Goal: Task Accomplishment & Management: Use online tool/utility

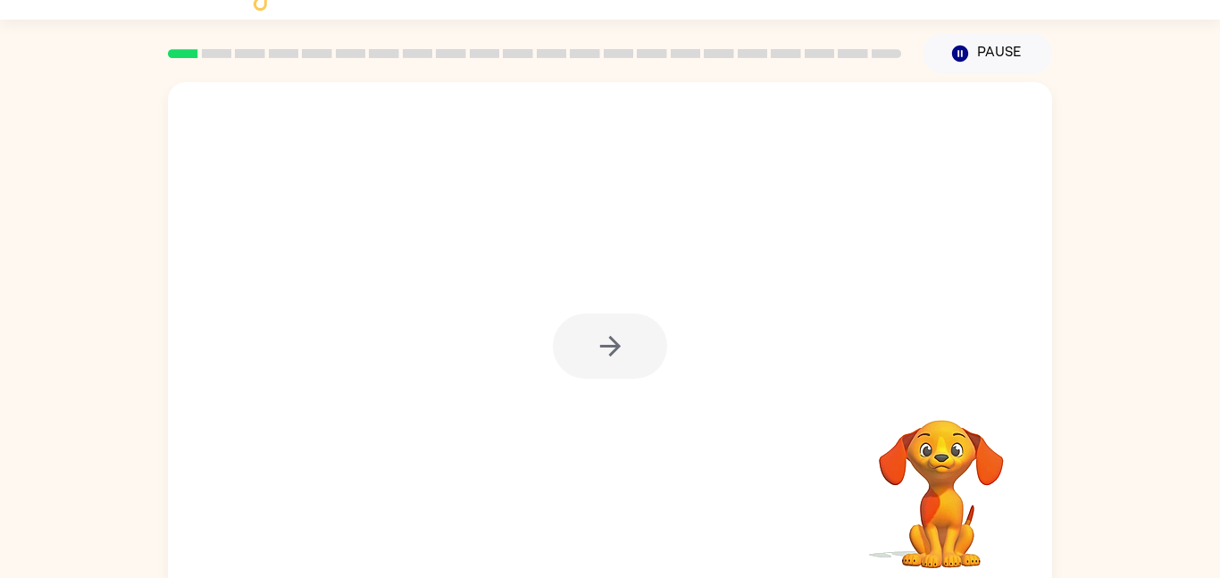
scroll to position [50, 0]
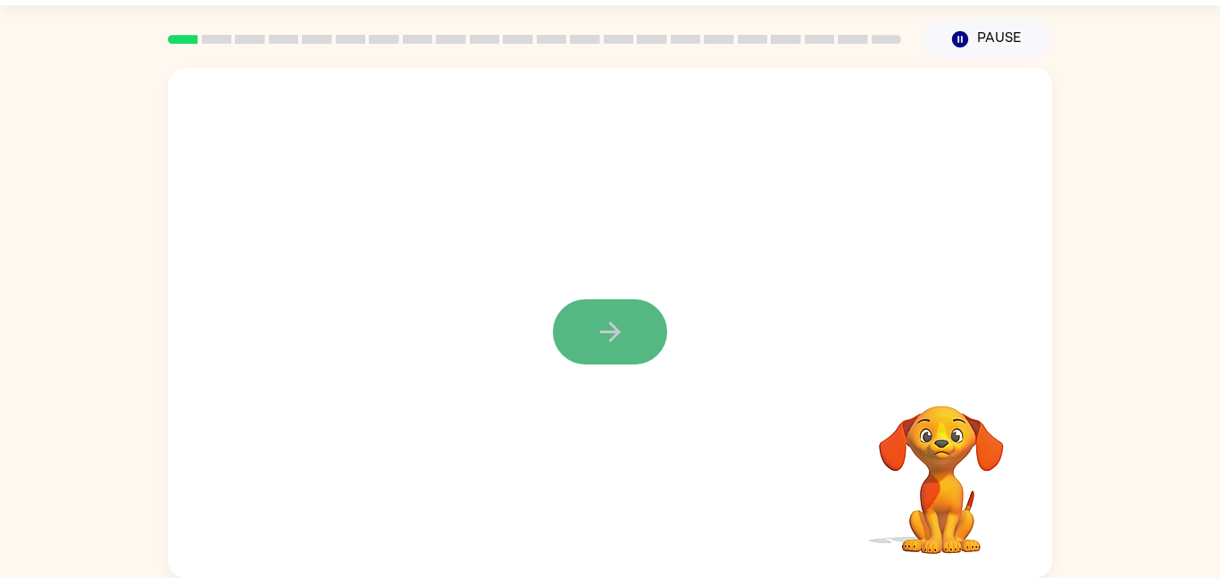
click at [639, 318] on button "button" at bounding box center [610, 331] width 114 height 65
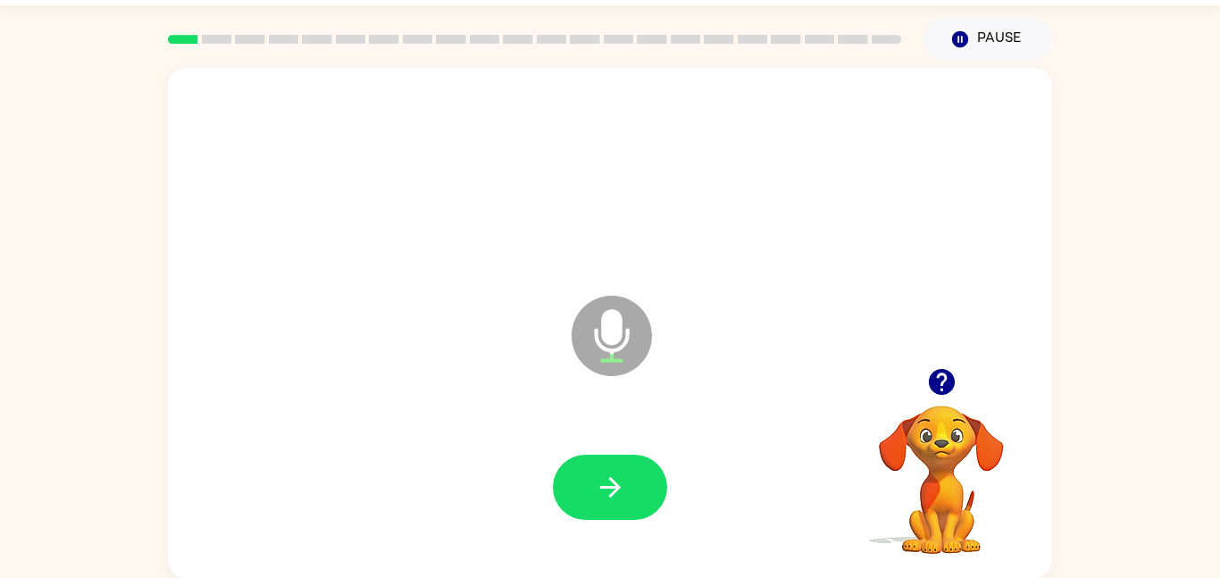
click at [942, 376] on icon "button" at bounding box center [941, 382] width 26 height 26
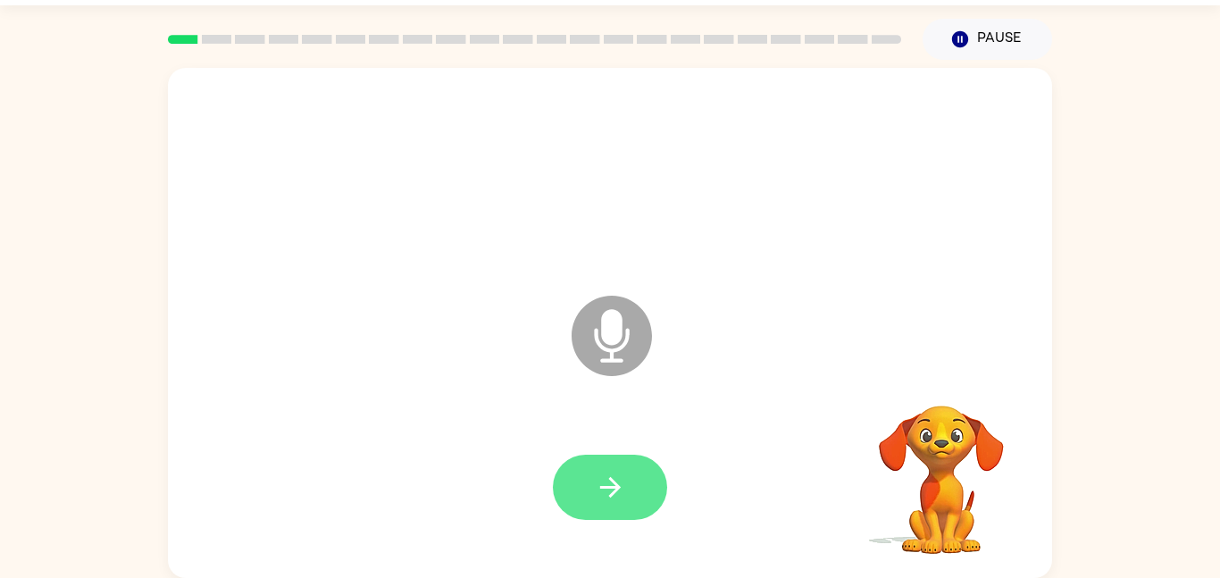
click at [603, 486] on icon "button" at bounding box center [609, 487] width 21 height 21
click at [614, 490] on icon "button" at bounding box center [610, 487] width 31 height 31
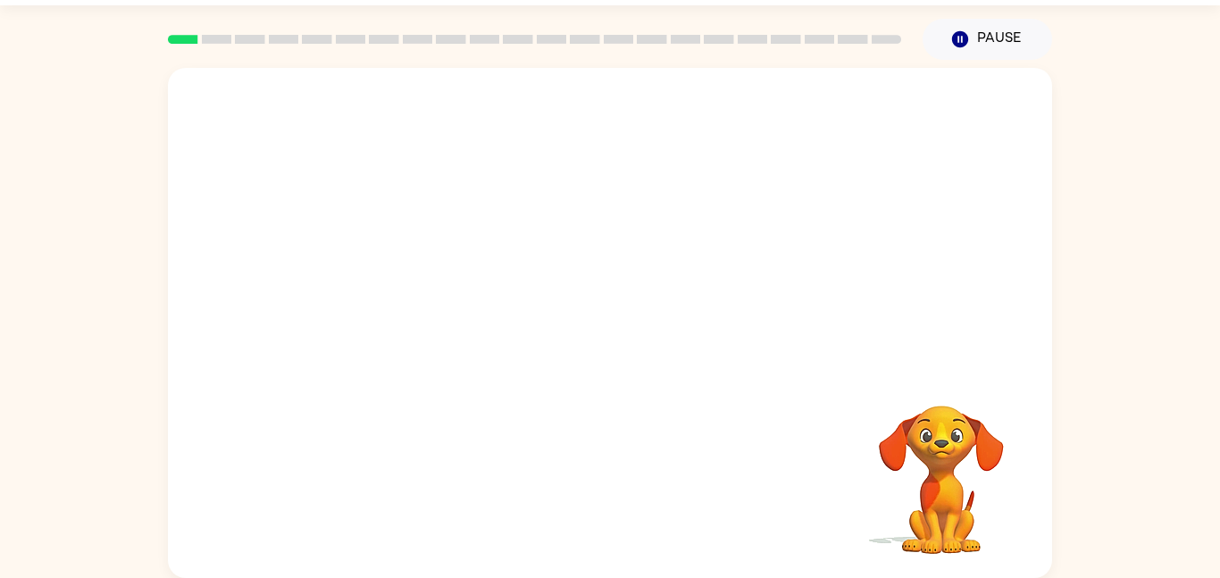
click at [711, 387] on div "Your browser must support playing .mp4 files to use Literably. Please try using…" at bounding box center [610, 323] width 884 height 510
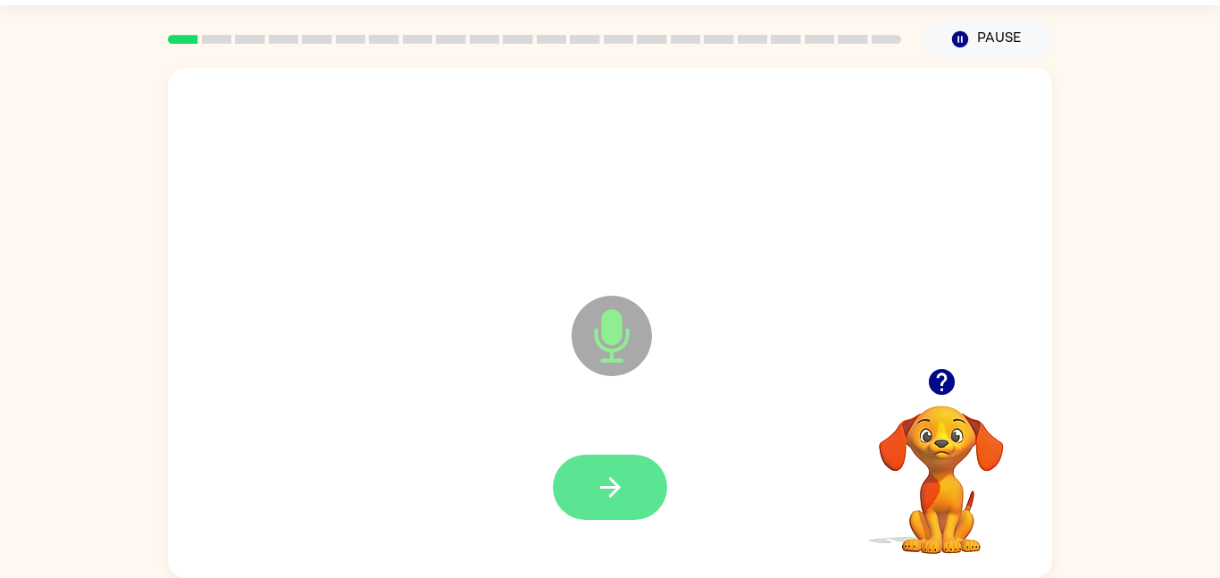
click at [641, 484] on button "button" at bounding box center [610, 487] width 114 height 65
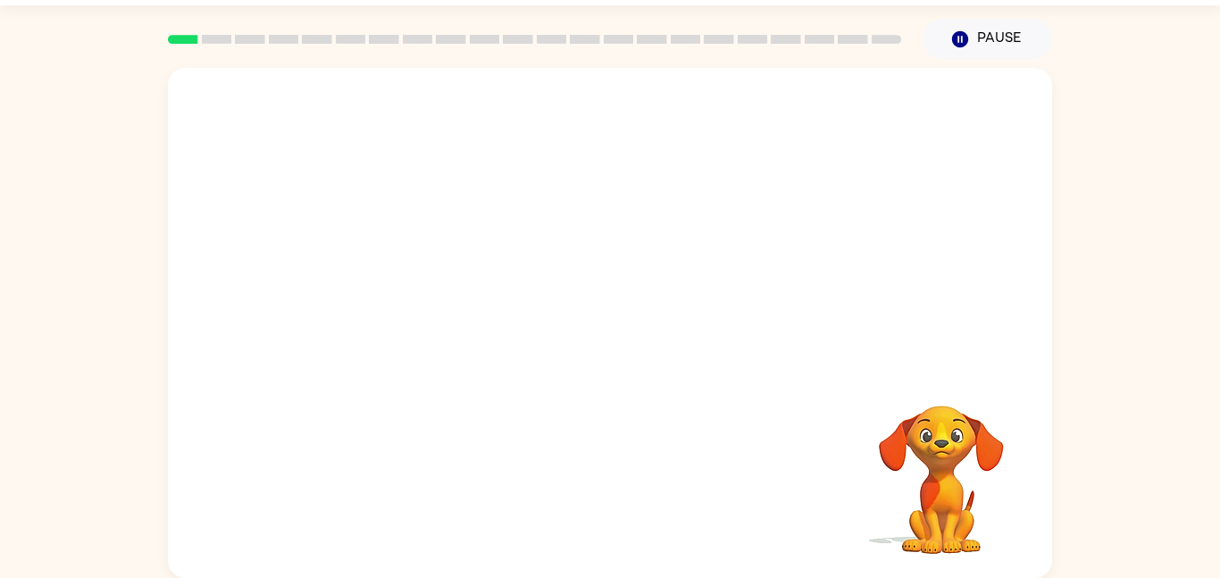
click at [917, 479] on video "Your browser must support playing .mp4 files to use Literably. Please try using…" at bounding box center [941, 467] width 179 height 179
click at [942, 494] on video "Your browser must support playing .mp4 files to use Literably. Please try using…" at bounding box center [941, 467] width 179 height 179
click at [943, 469] on video "Your browser must support playing .mp4 files to use Literably. Please try using…" at bounding box center [941, 467] width 179 height 179
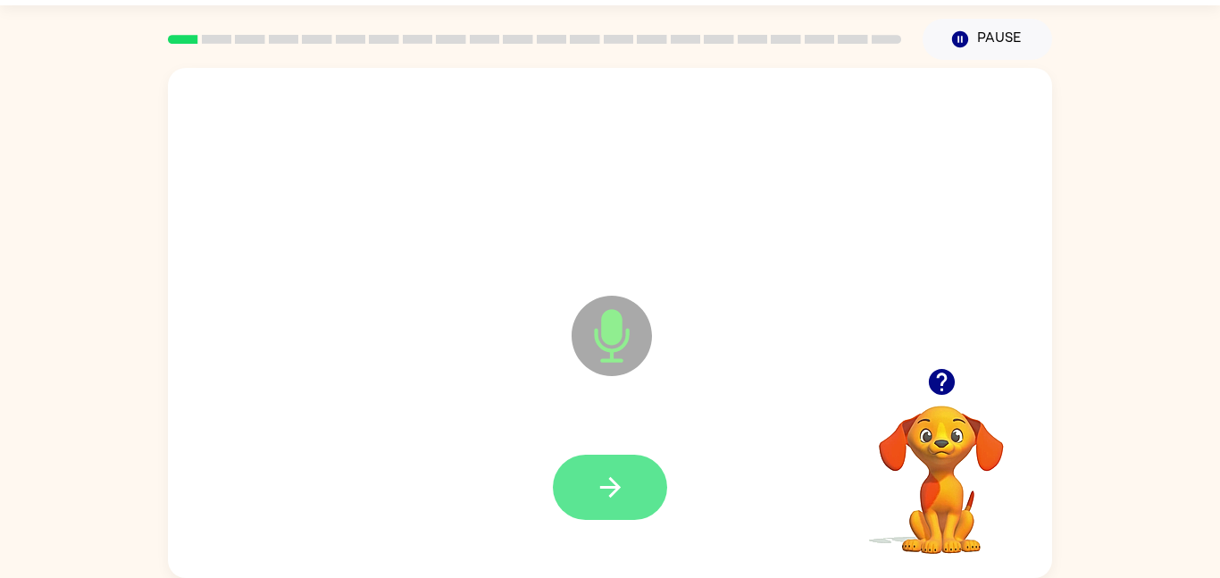
click at [570, 485] on button "button" at bounding box center [610, 487] width 114 height 65
click at [598, 495] on icon "button" at bounding box center [610, 487] width 31 height 31
click at [596, 496] on icon "button" at bounding box center [610, 487] width 31 height 31
click at [622, 494] on icon "button" at bounding box center [610, 487] width 31 height 31
click at [622, 491] on icon "button" at bounding box center [610, 487] width 31 height 31
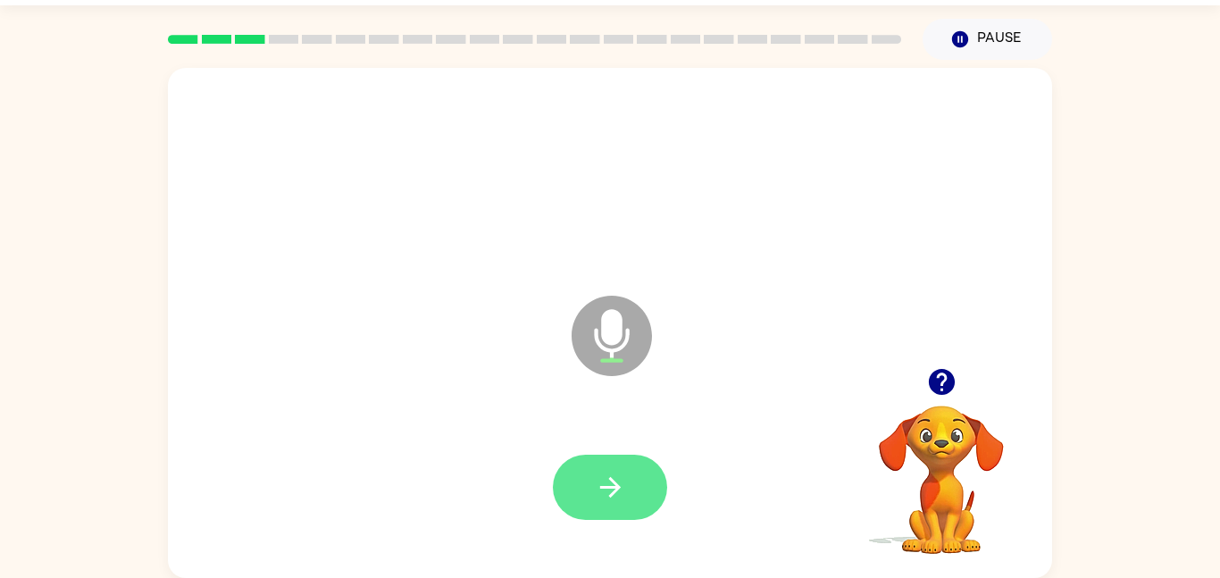
click at [622, 495] on icon "button" at bounding box center [610, 487] width 31 height 31
click at [612, 492] on icon "button" at bounding box center [609, 487] width 21 height 21
click at [618, 490] on icon "button" at bounding box center [610, 487] width 31 height 31
click at [623, 481] on icon "button" at bounding box center [610, 487] width 31 height 31
click at [617, 494] on icon "button" at bounding box center [610, 487] width 31 height 31
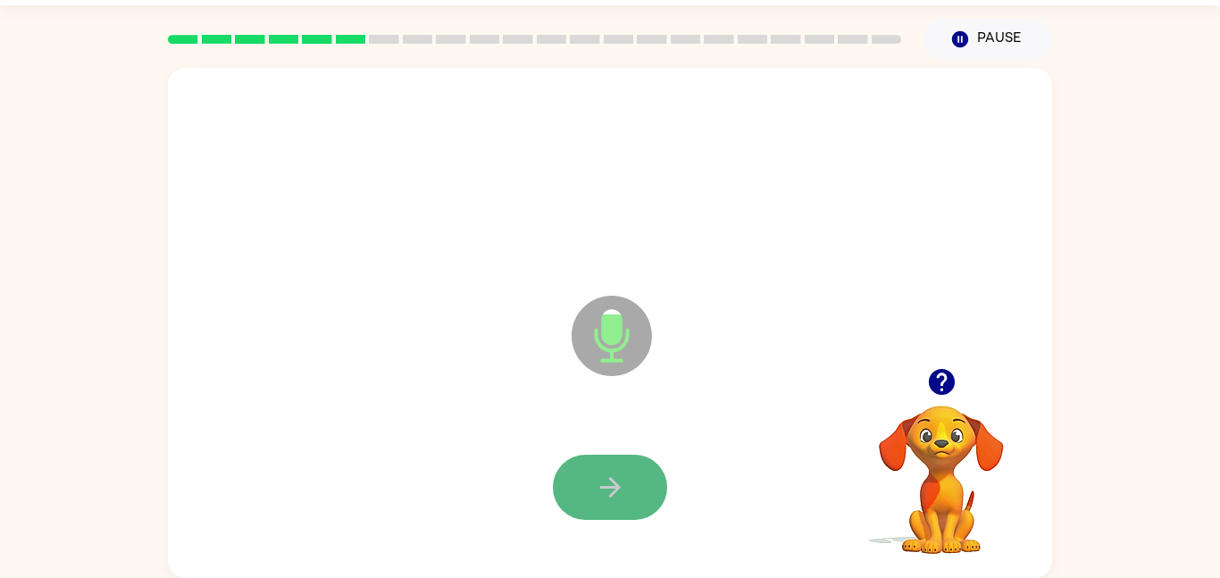
click at [632, 485] on button "button" at bounding box center [610, 487] width 114 height 65
click at [624, 497] on icon "button" at bounding box center [610, 487] width 31 height 31
click at [629, 496] on button "button" at bounding box center [610, 487] width 114 height 65
click at [624, 496] on icon "button" at bounding box center [610, 487] width 31 height 31
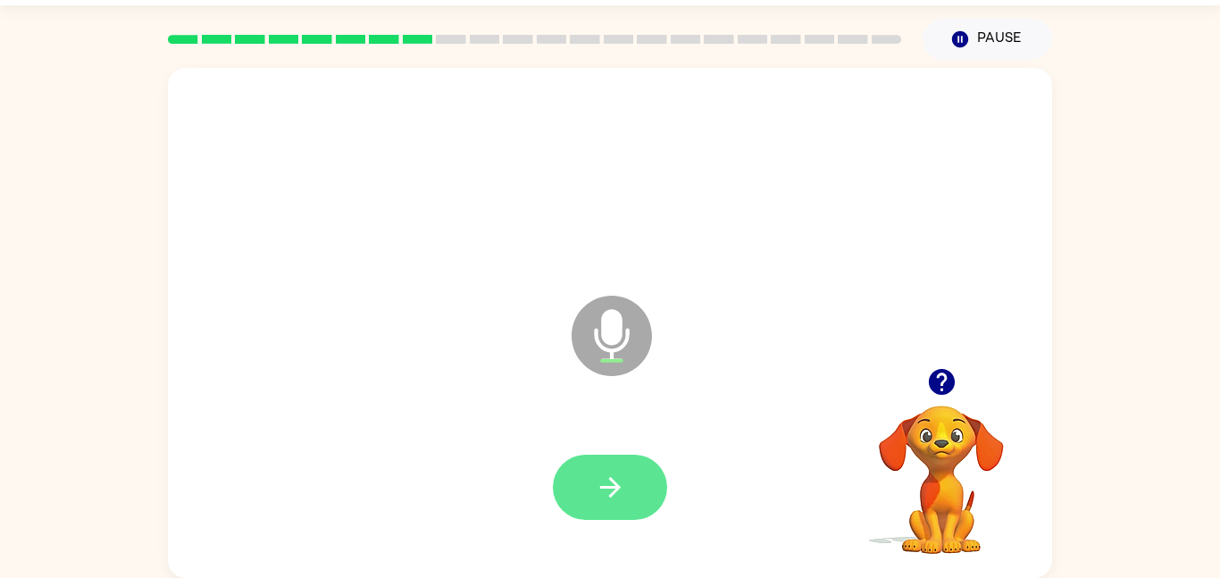
click at [632, 496] on button "button" at bounding box center [610, 487] width 114 height 65
click at [630, 496] on button "button" at bounding box center [610, 487] width 114 height 65
click at [631, 493] on button "button" at bounding box center [610, 487] width 114 height 65
click at [632, 491] on button "button" at bounding box center [610, 487] width 114 height 65
click at [633, 493] on button "button" at bounding box center [610, 487] width 114 height 65
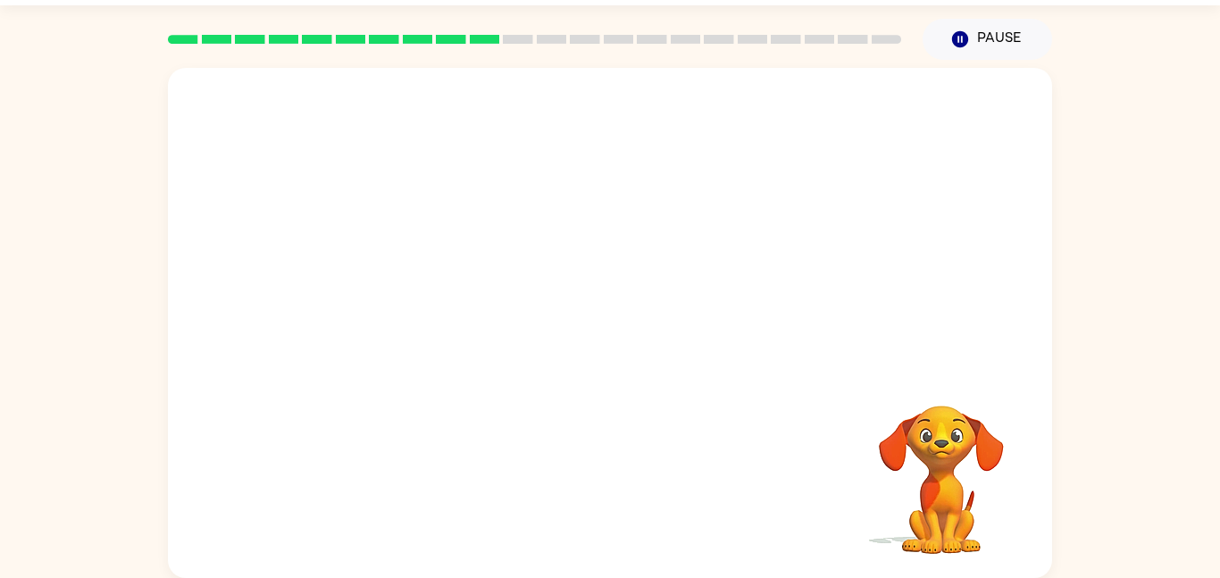
click at [1176, 52] on div "BRISTOL DOVE ( Logout ) Pause Pause Your browser must support playing .mp4 file…" at bounding box center [610, 264] width 1220 height 628
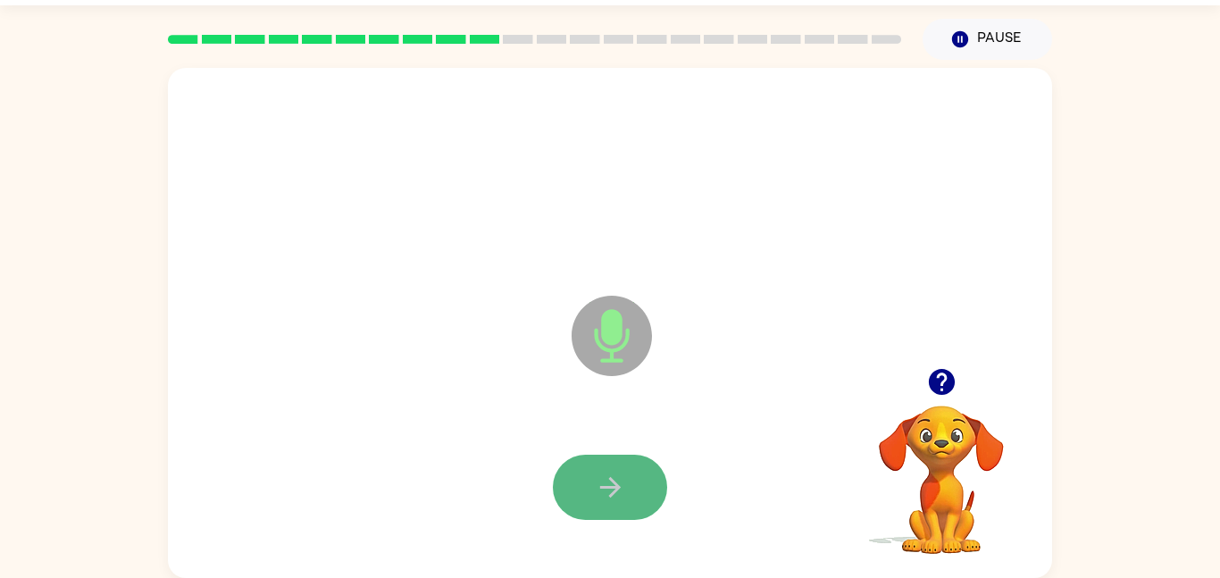
click at [595, 490] on icon "button" at bounding box center [610, 487] width 31 height 31
click at [629, 481] on button "button" at bounding box center [610, 487] width 114 height 65
click at [602, 496] on icon "button" at bounding box center [610, 487] width 31 height 31
click at [608, 491] on icon "button" at bounding box center [610, 487] width 31 height 31
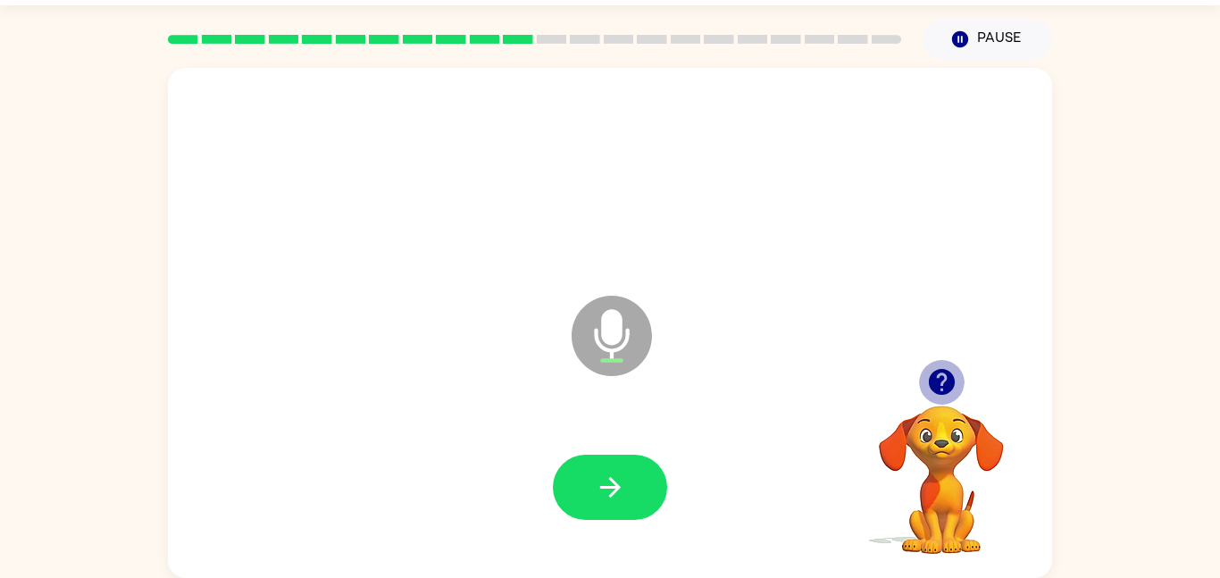
click at [949, 388] on icon "button" at bounding box center [941, 382] width 26 height 26
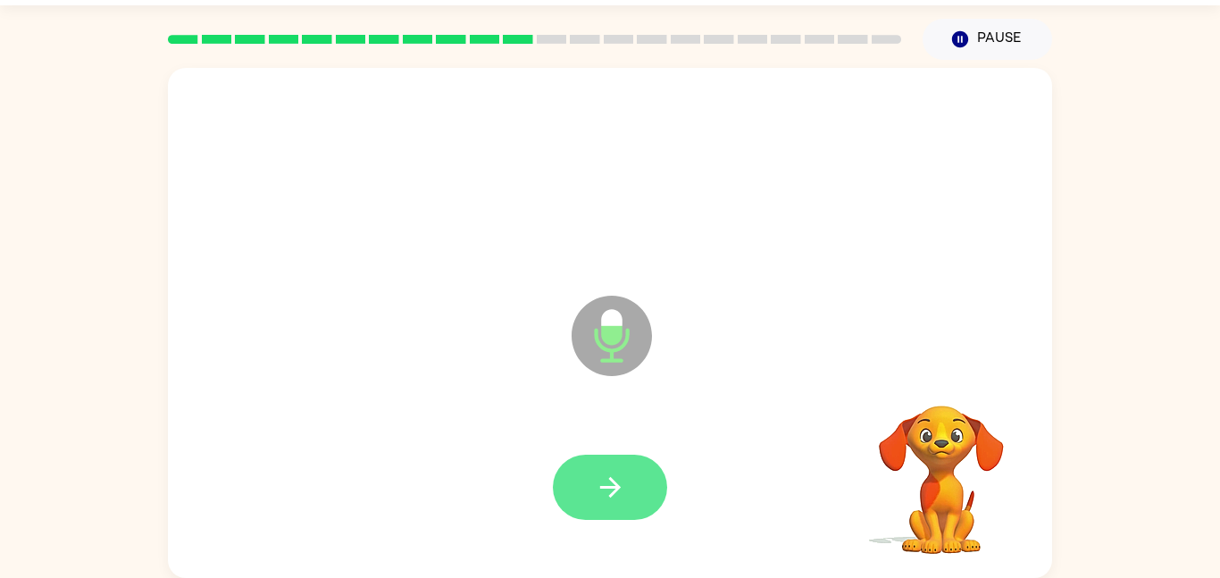
click at [654, 484] on button "button" at bounding box center [610, 487] width 114 height 65
click at [605, 480] on icon "button" at bounding box center [610, 487] width 31 height 31
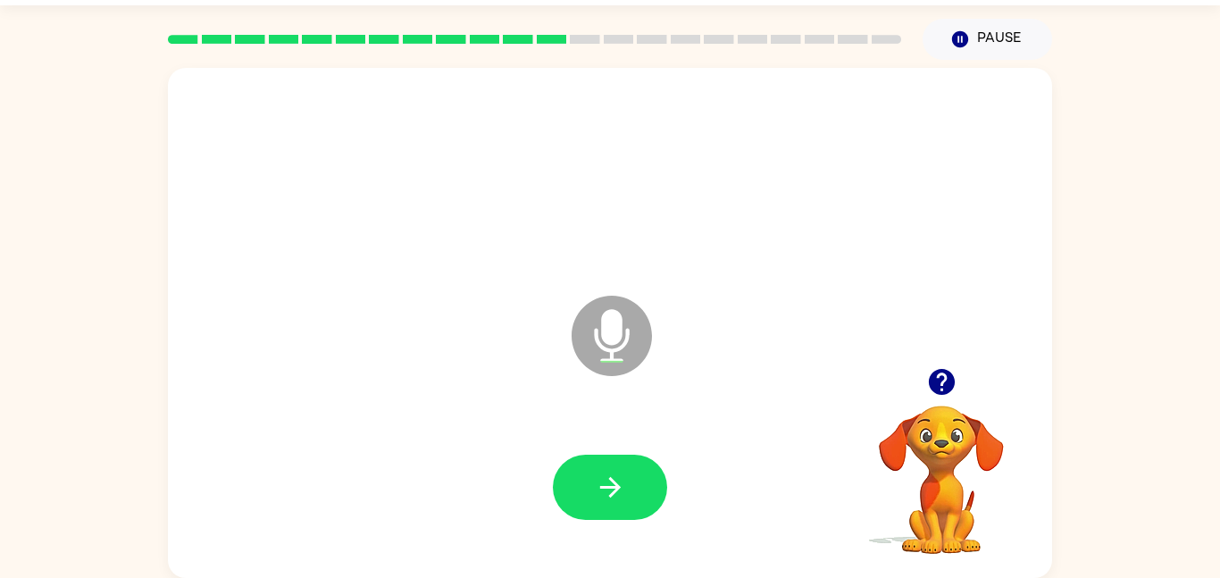
click at [942, 371] on icon "button" at bounding box center [941, 382] width 26 height 26
click at [945, 389] on icon "button" at bounding box center [941, 382] width 26 height 26
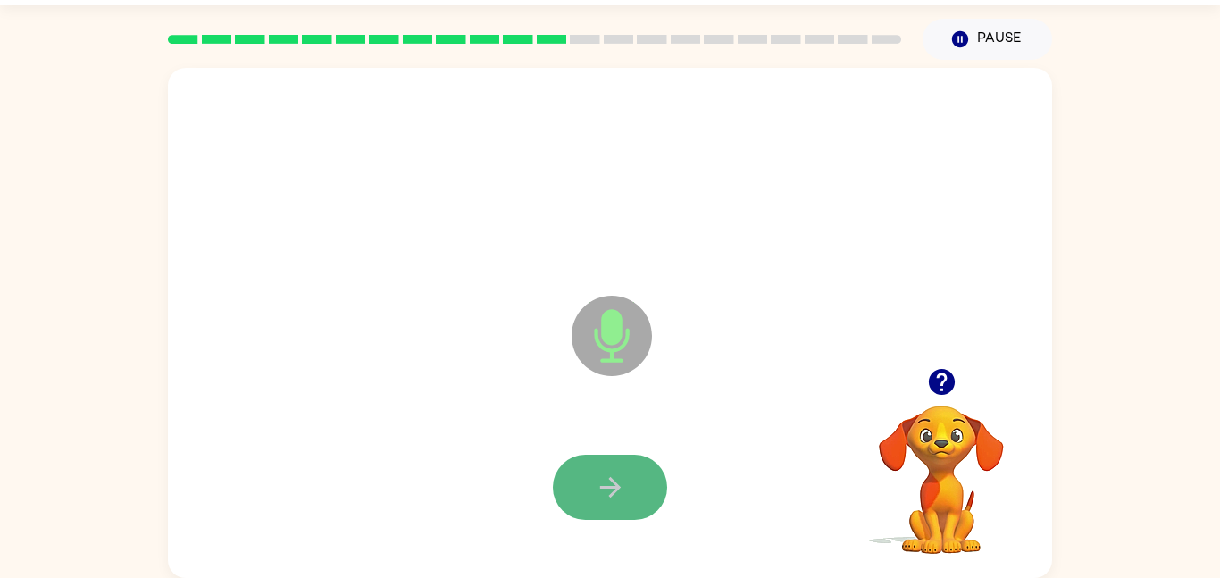
click at [601, 482] on icon "button" at bounding box center [610, 487] width 31 height 31
click at [624, 488] on icon "button" at bounding box center [610, 487] width 31 height 31
click at [641, 477] on button "button" at bounding box center [610, 487] width 114 height 65
click at [625, 481] on button "button" at bounding box center [610, 487] width 114 height 65
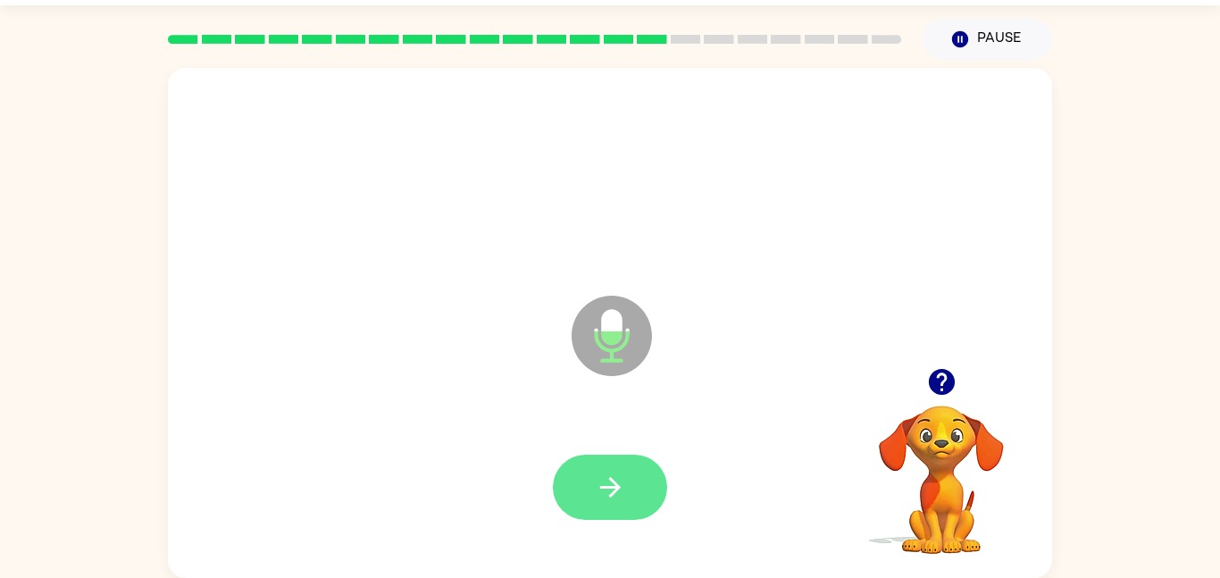
click at [587, 499] on button "button" at bounding box center [610, 487] width 114 height 65
click at [623, 479] on icon "button" at bounding box center [610, 487] width 31 height 31
click at [617, 479] on icon "button" at bounding box center [610, 487] width 31 height 31
click at [598, 490] on icon "button" at bounding box center [610, 487] width 31 height 31
click at [619, 486] on icon "button" at bounding box center [610, 487] width 31 height 31
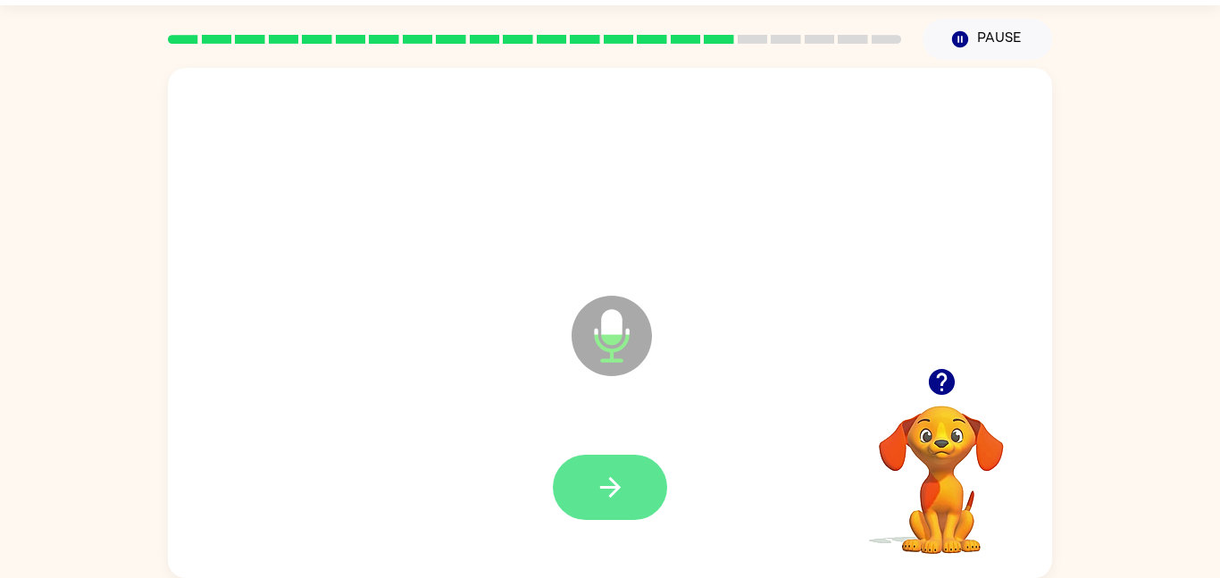
click at [615, 484] on icon "button" at bounding box center [609, 487] width 21 height 21
click at [621, 474] on icon "button" at bounding box center [610, 487] width 31 height 31
click at [626, 476] on button "button" at bounding box center [610, 487] width 114 height 65
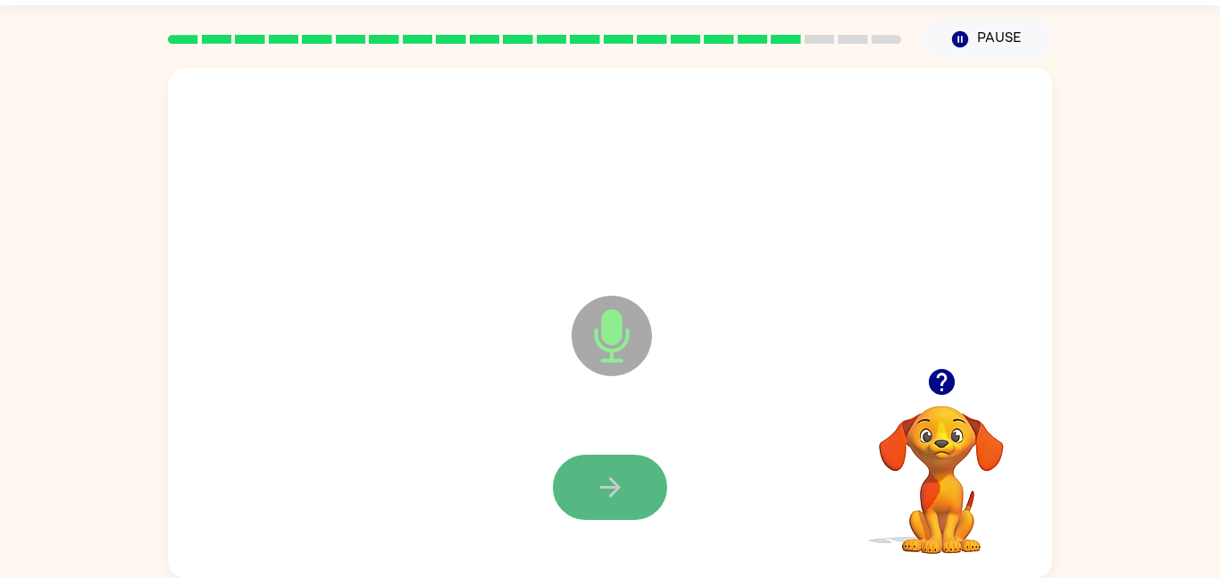
click at [640, 469] on button "button" at bounding box center [610, 487] width 114 height 65
click at [646, 458] on button "button" at bounding box center [610, 487] width 114 height 65
click at [613, 488] on icon "button" at bounding box center [609, 487] width 21 height 21
click at [623, 488] on icon "button" at bounding box center [610, 487] width 31 height 31
click at [640, 479] on button "button" at bounding box center [610, 487] width 114 height 65
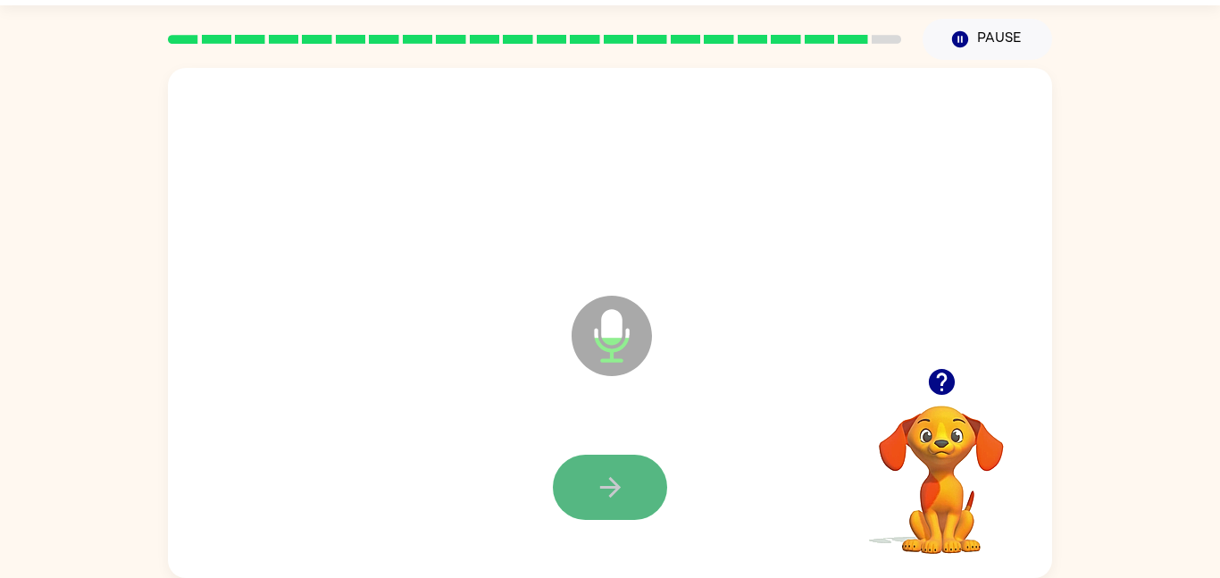
click at [607, 487] on icon "button" at bounding box center [609, 487] width 21 height 21
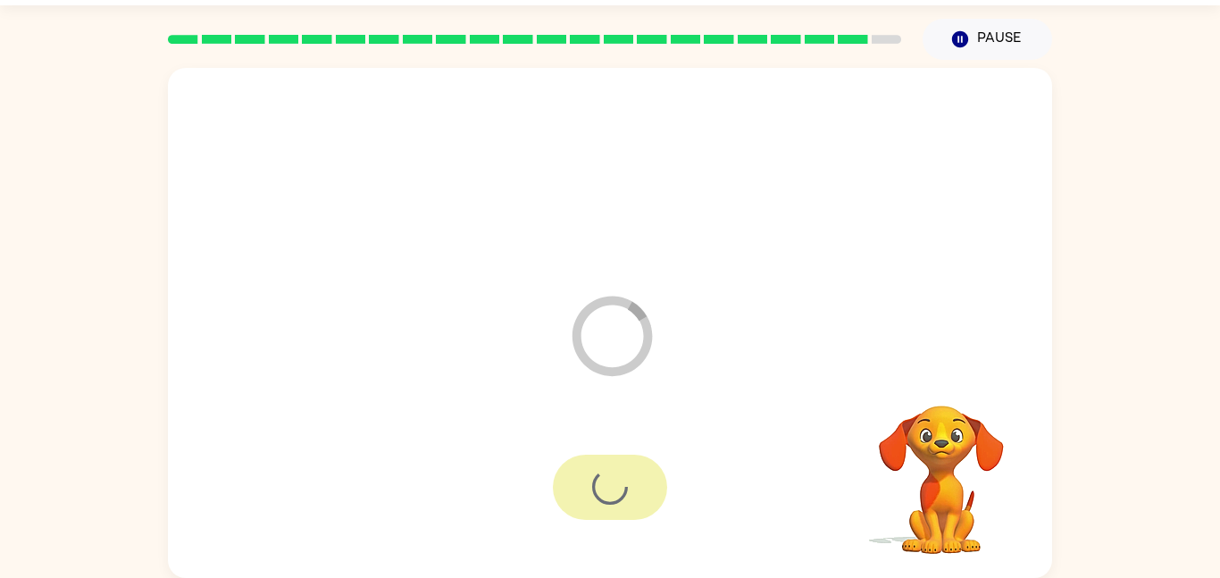
scroll to position [18, 0]
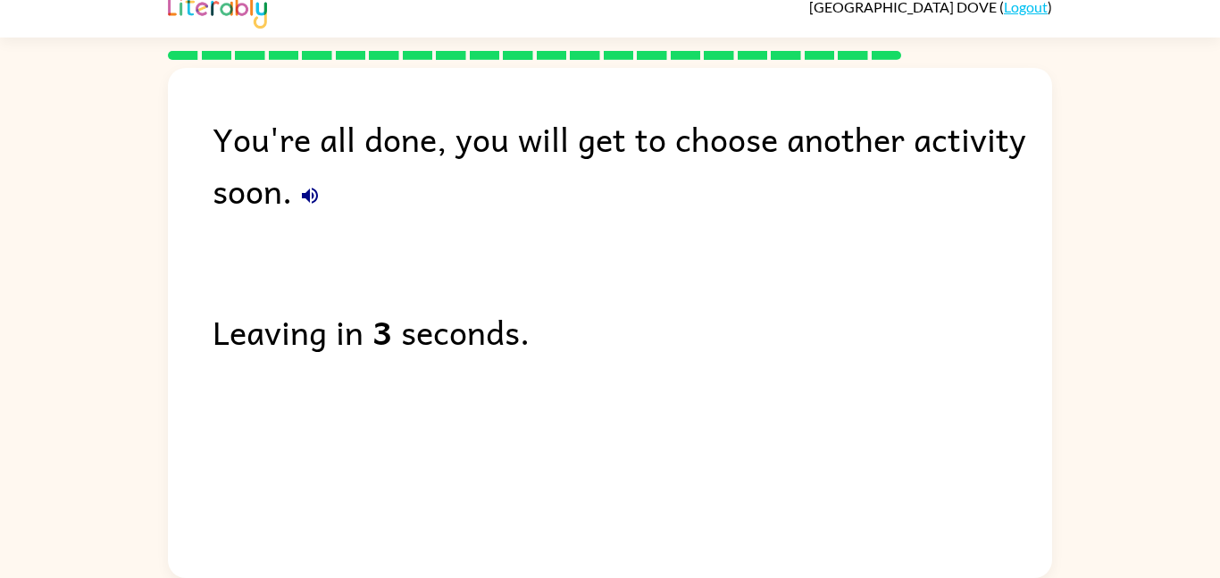
click at [316, 194] on icon "button" at bounding box center [310, 196] width 16 height 16
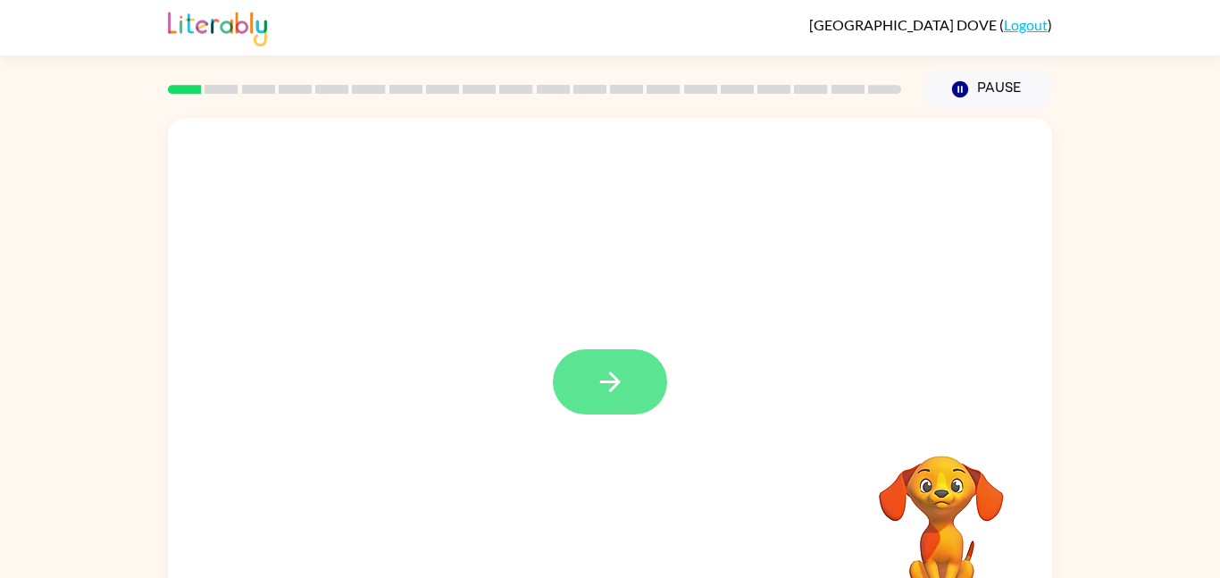
click at [632, 378] on button "button" at bounding box center [610, 381] width 114 height 65
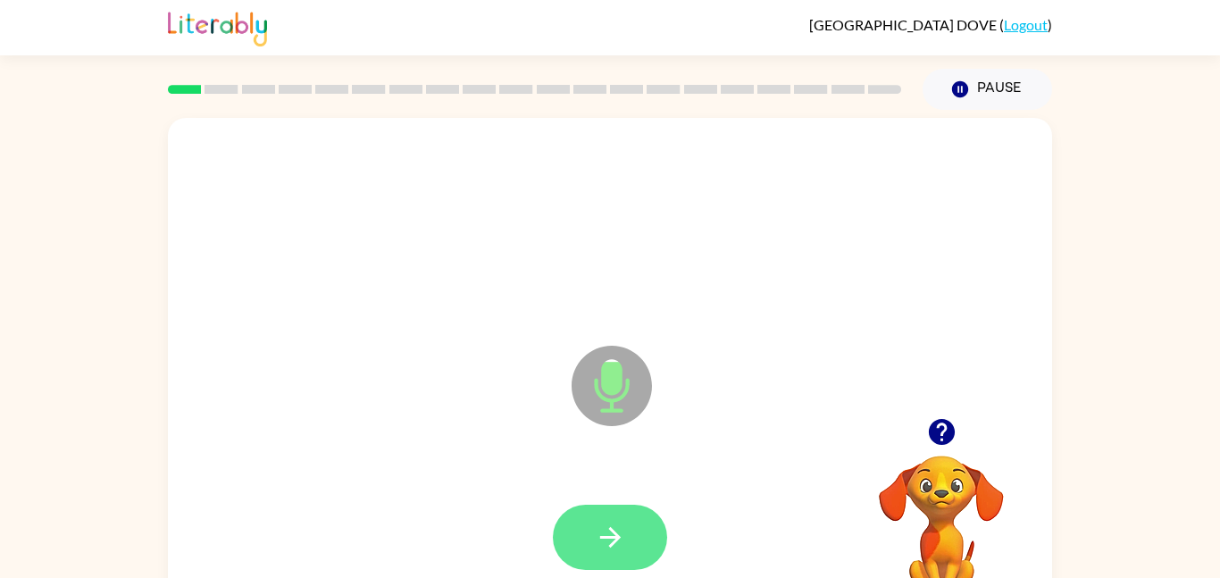
click at [624, 511] on button "button" at bounding box center [610, 537] width 114 height 65
